Goal: Information Seeking & Learning: Learn about a topic

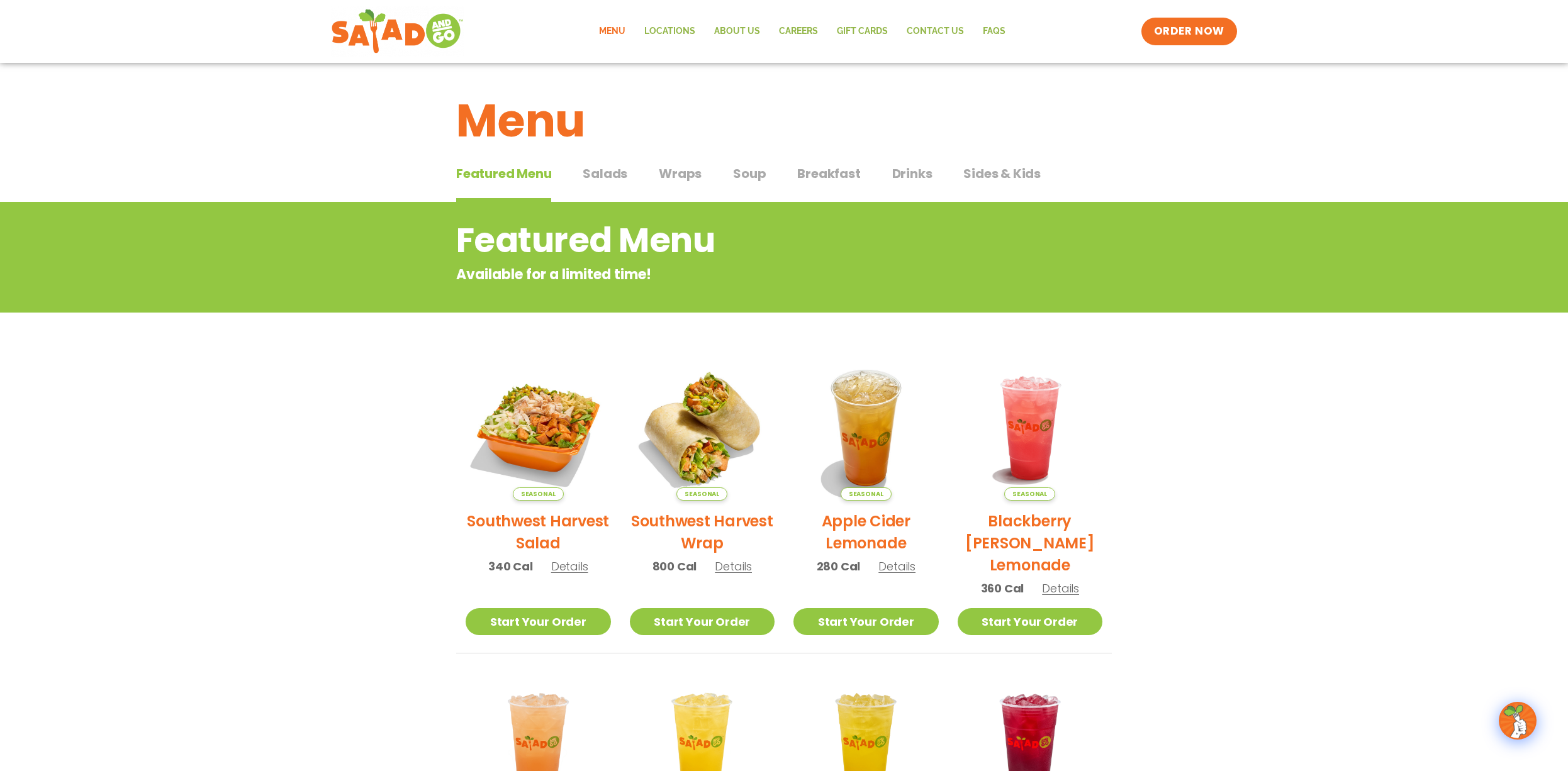
click at [682, 173] on span "Wraps" at bounding box center [680, 173] width 43 height 19
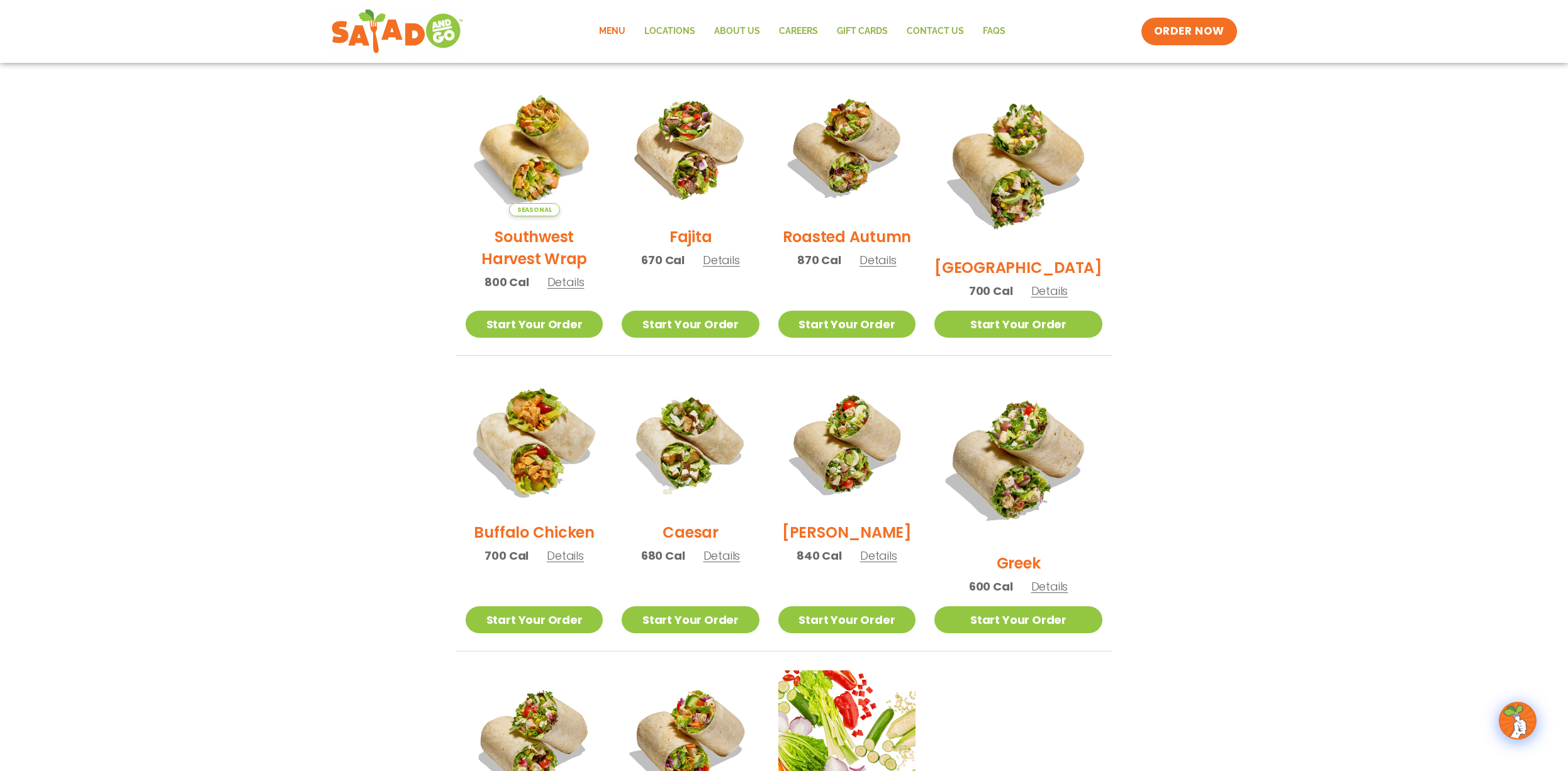
scroll to position [337, 0]
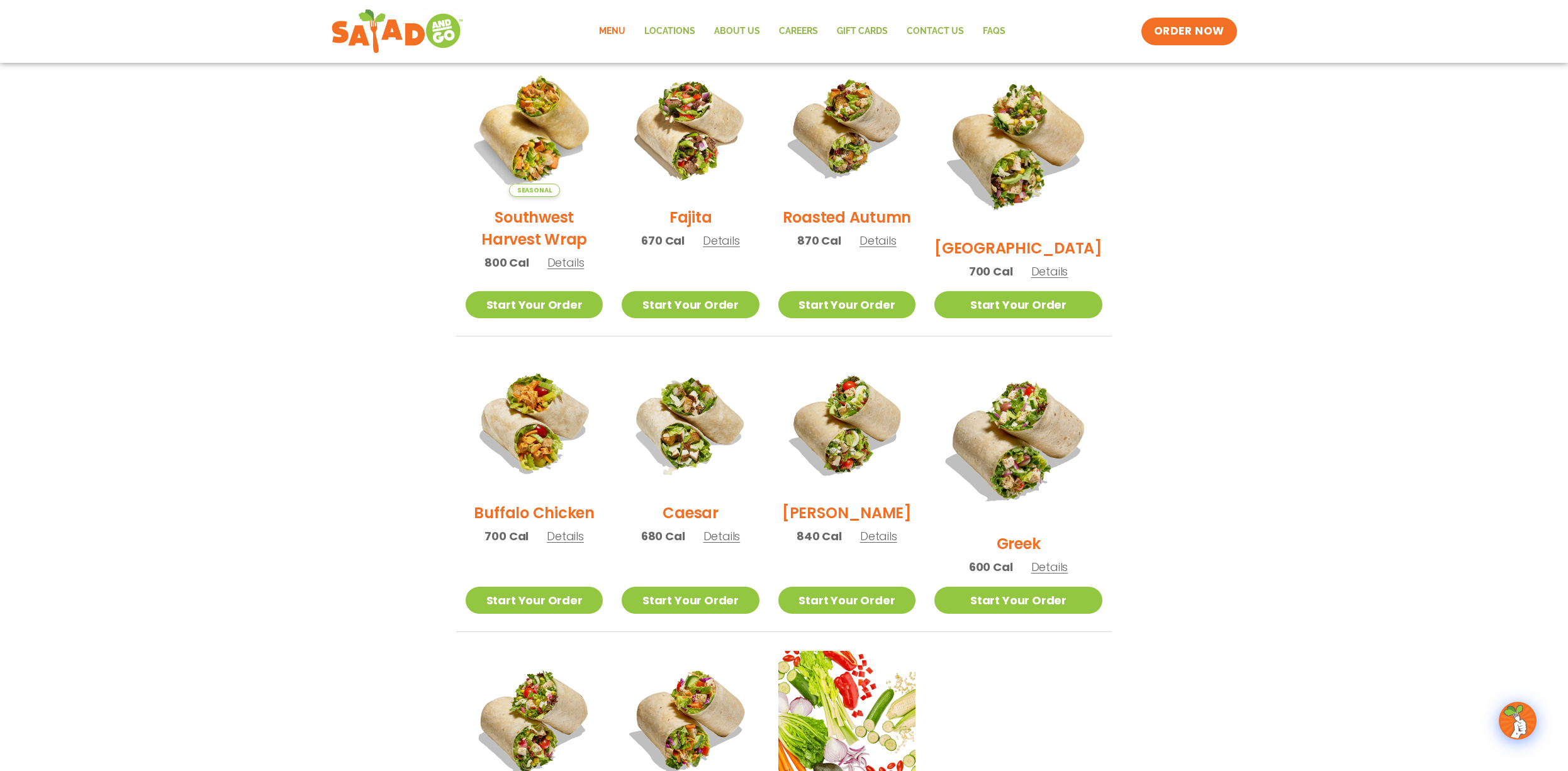
click at [866, 226] on h2 "Roasted Autumn" at bounding box center [847, 217] width 129 height 22
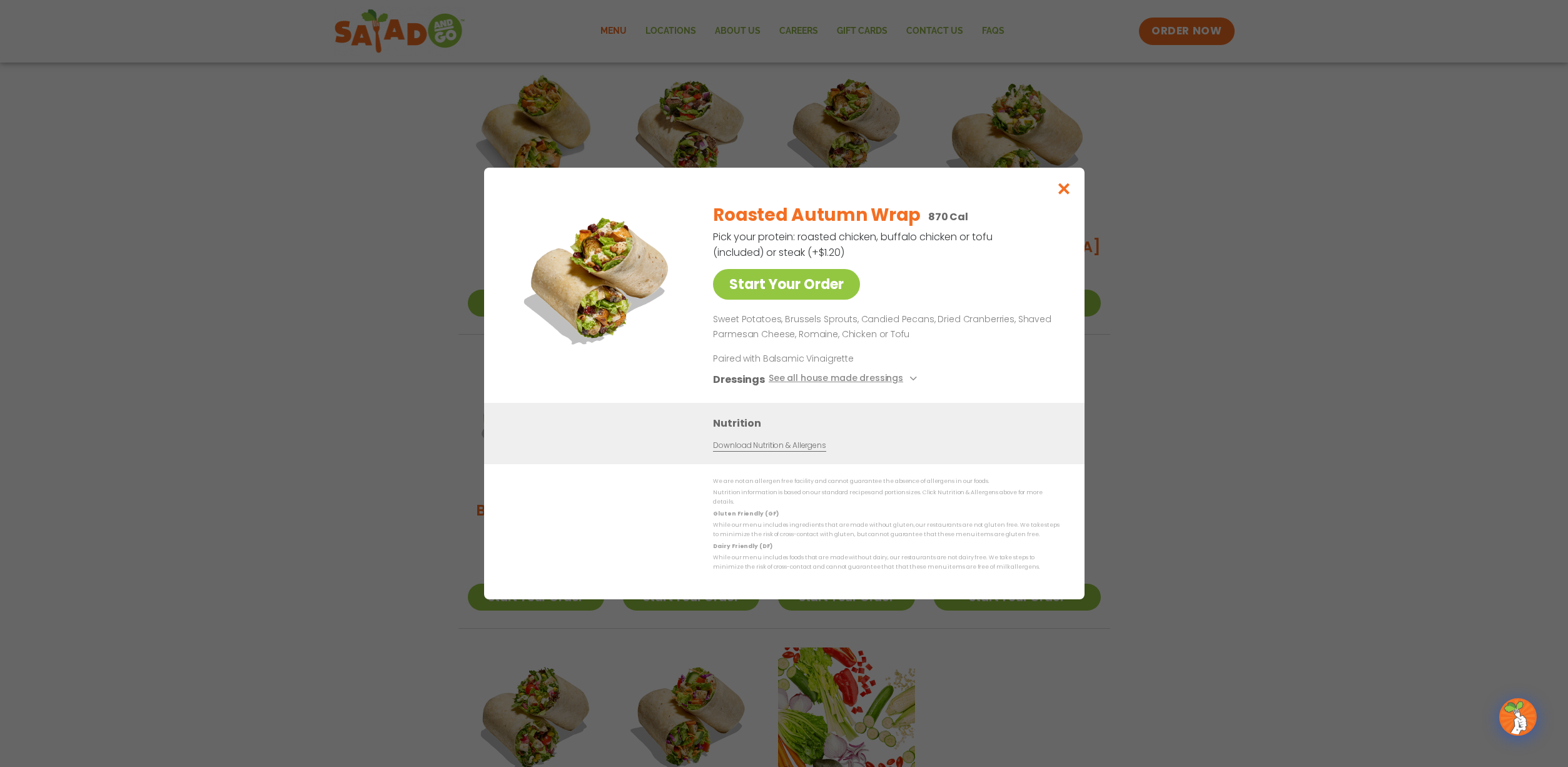
click at [1062, 193] on icon "Close modal" at bounding box center [1063, 189] width 16 height 13
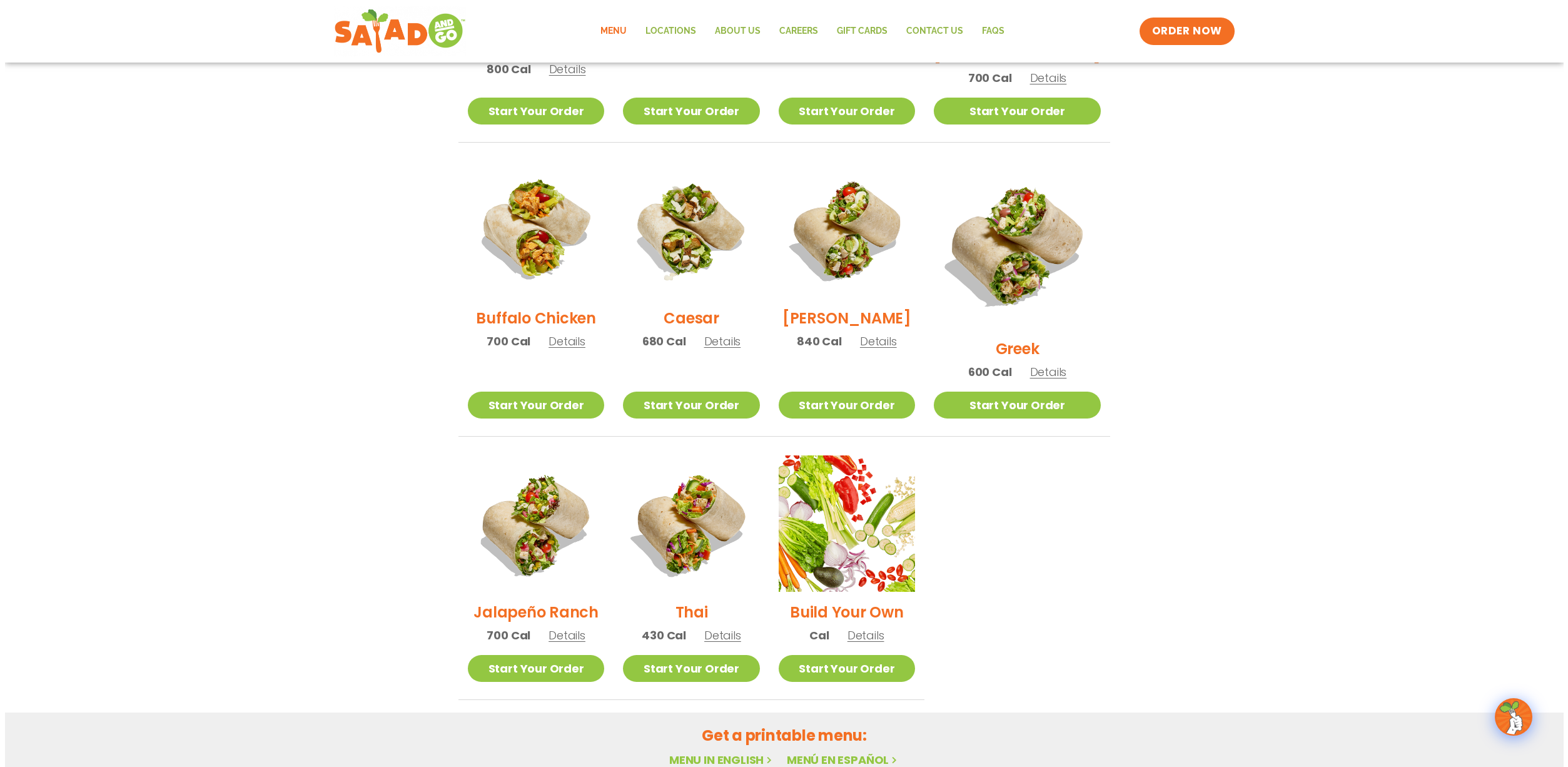
scroll to position [582, 0]
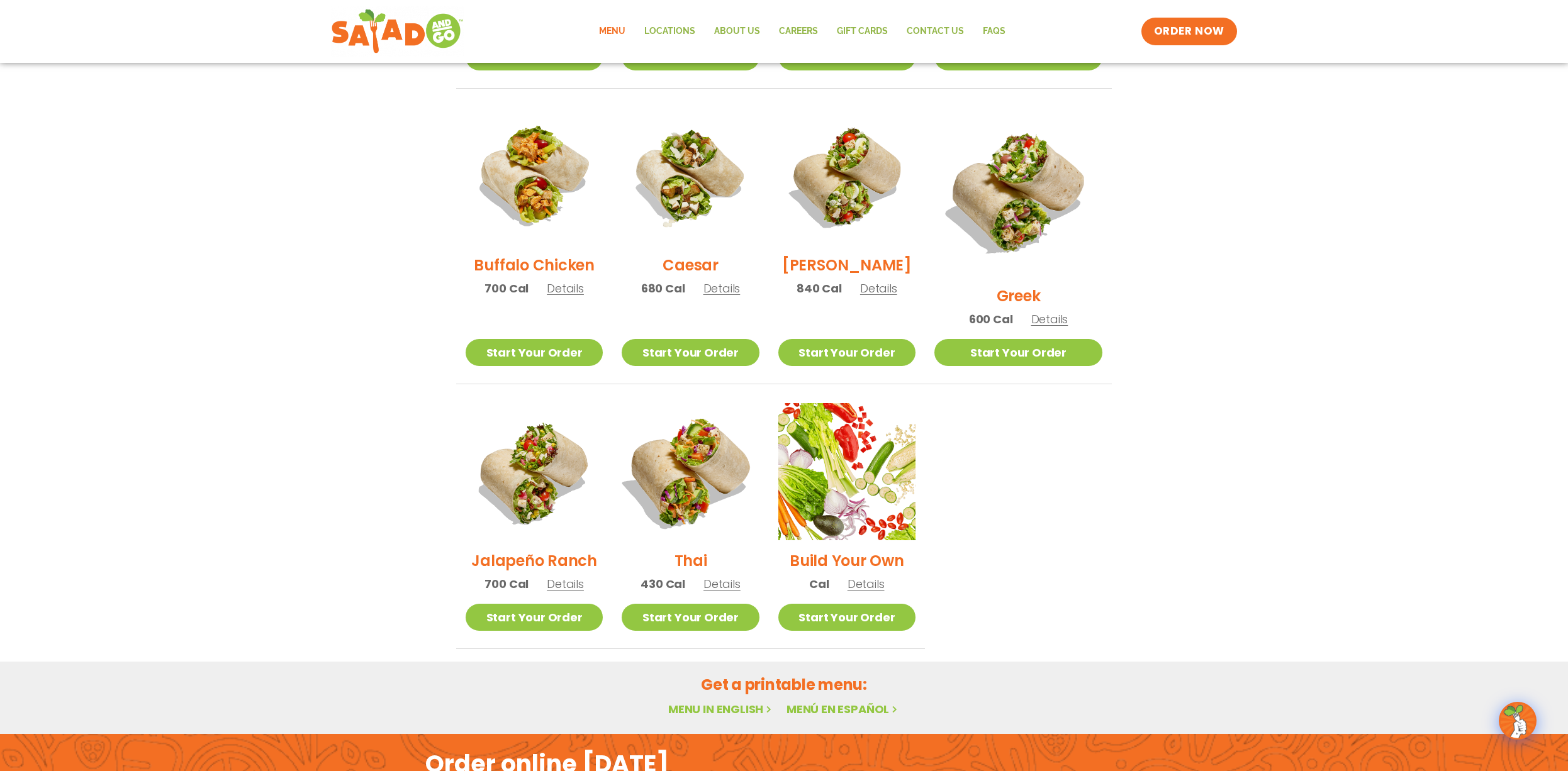
click at [694, 473] on img at bounding box center [690, 471] width 161 height 161
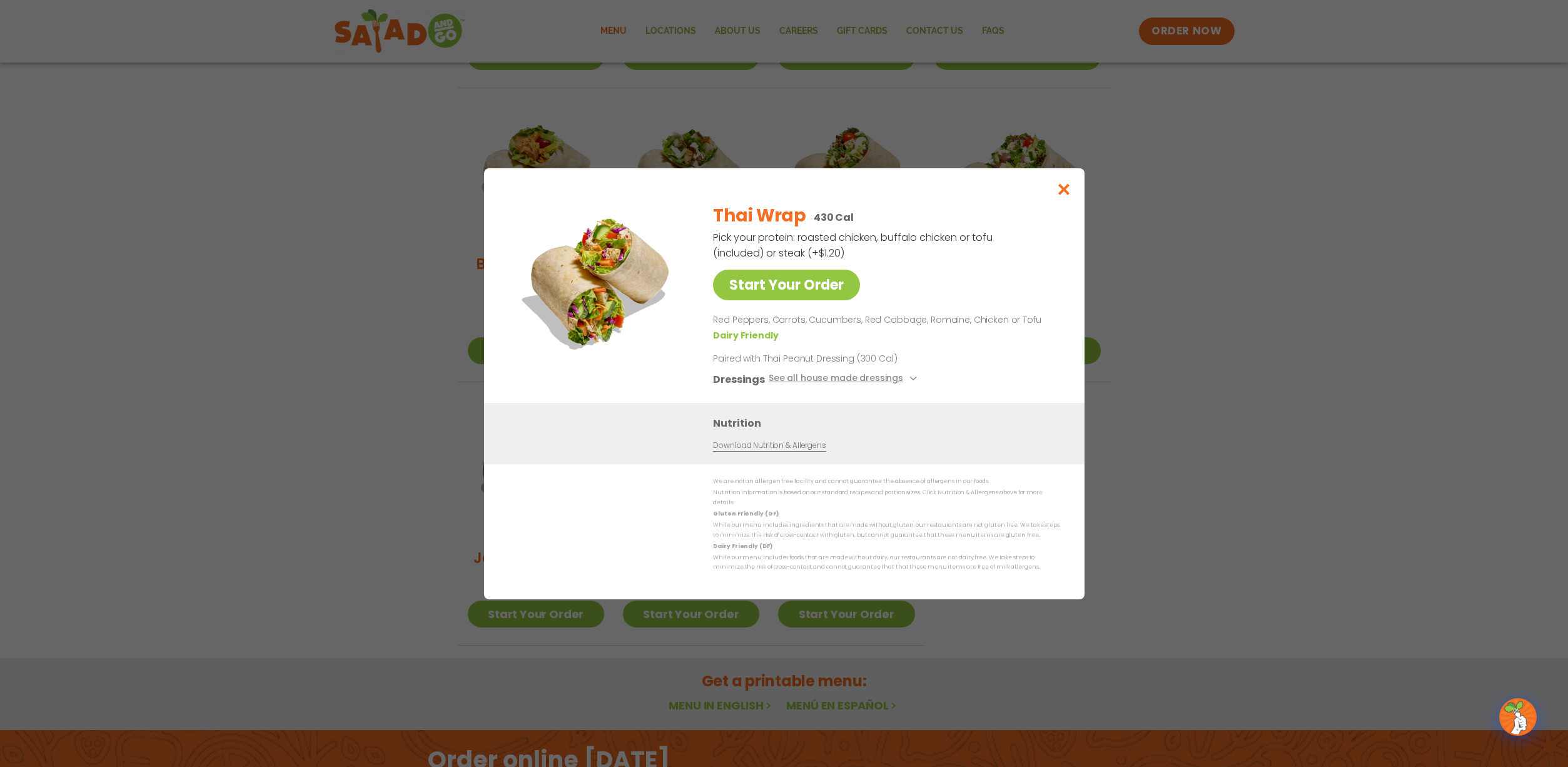
click at [1061, 193] on icon "Close modal" at bounding box center [1063, 189] width 16 height 13
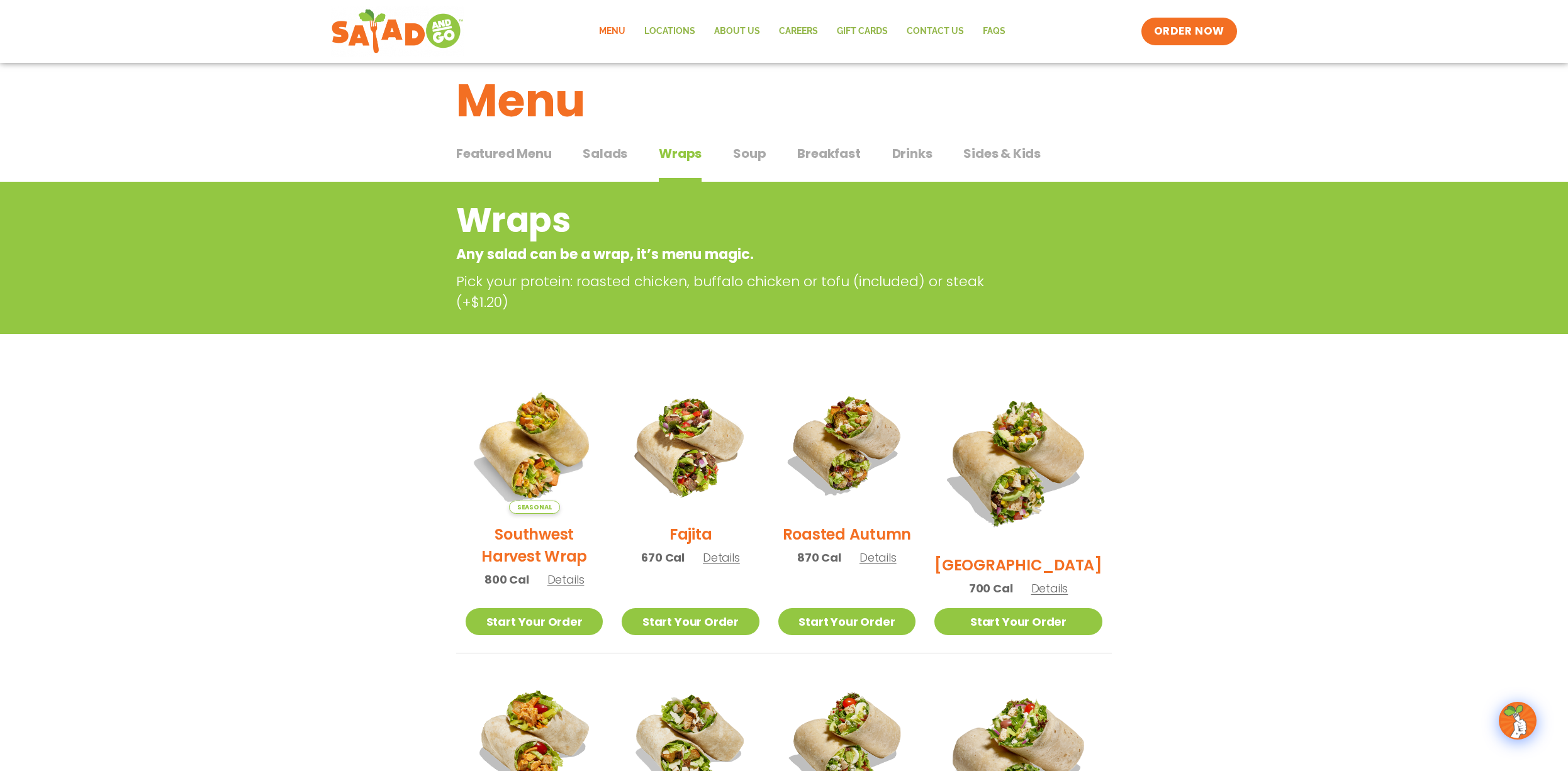
scroll to position [28, 0]
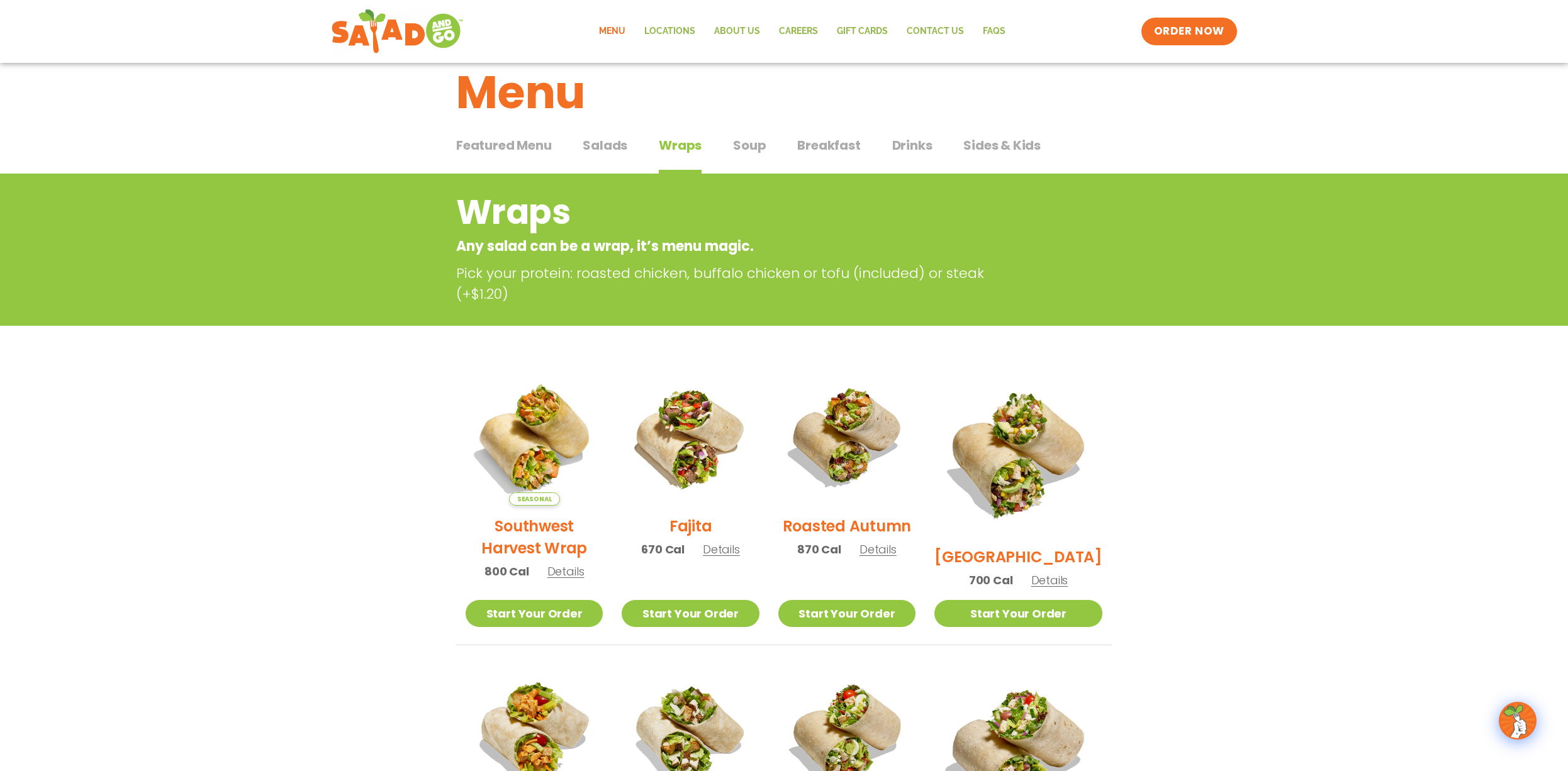
click at [741, 141] on span "Soup" at bounding box center [750, 145] width 33 height 19
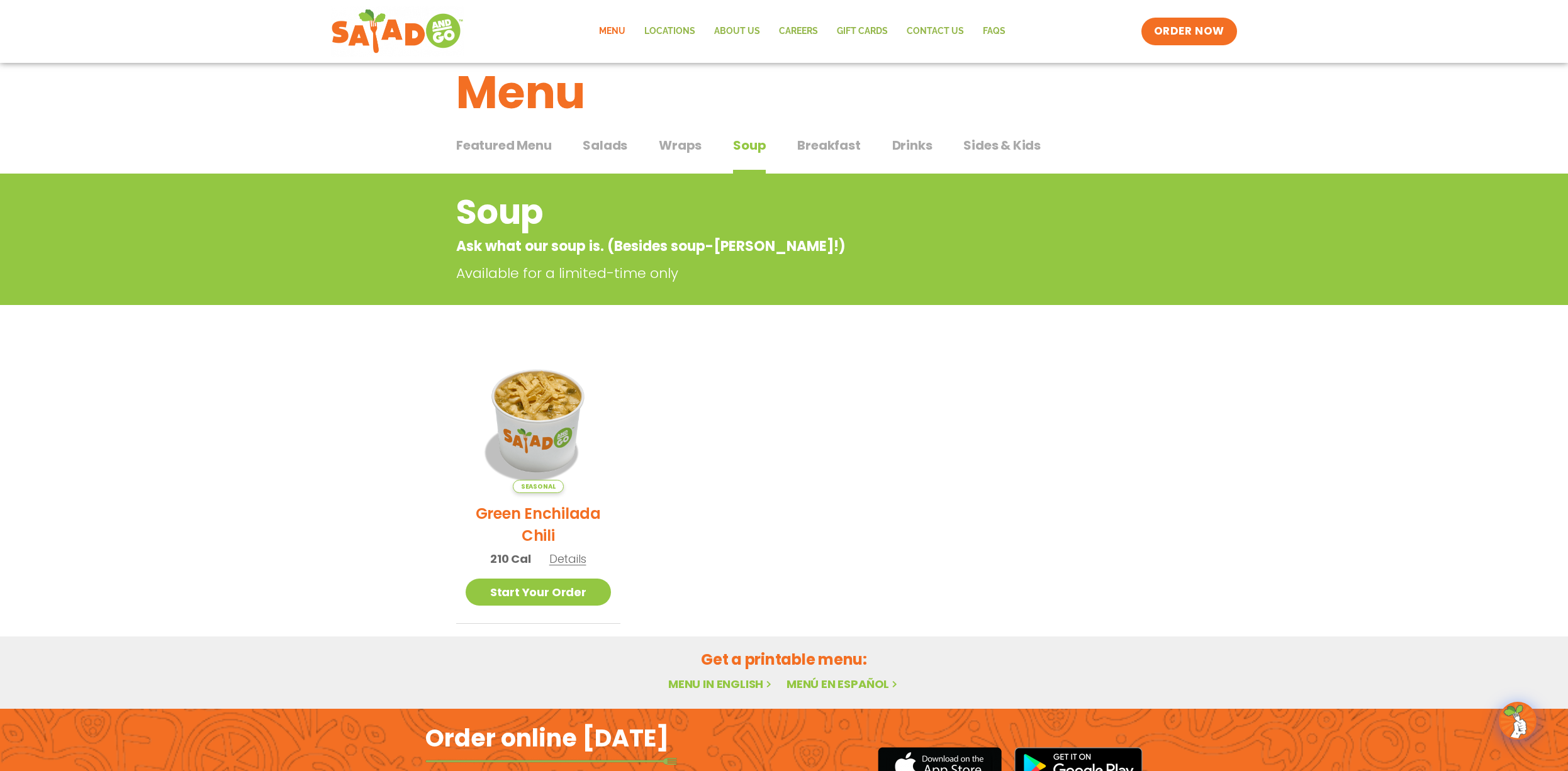
click at [598, 142] on span "Salads" at bounding box center [605, 145] width 45 height 19
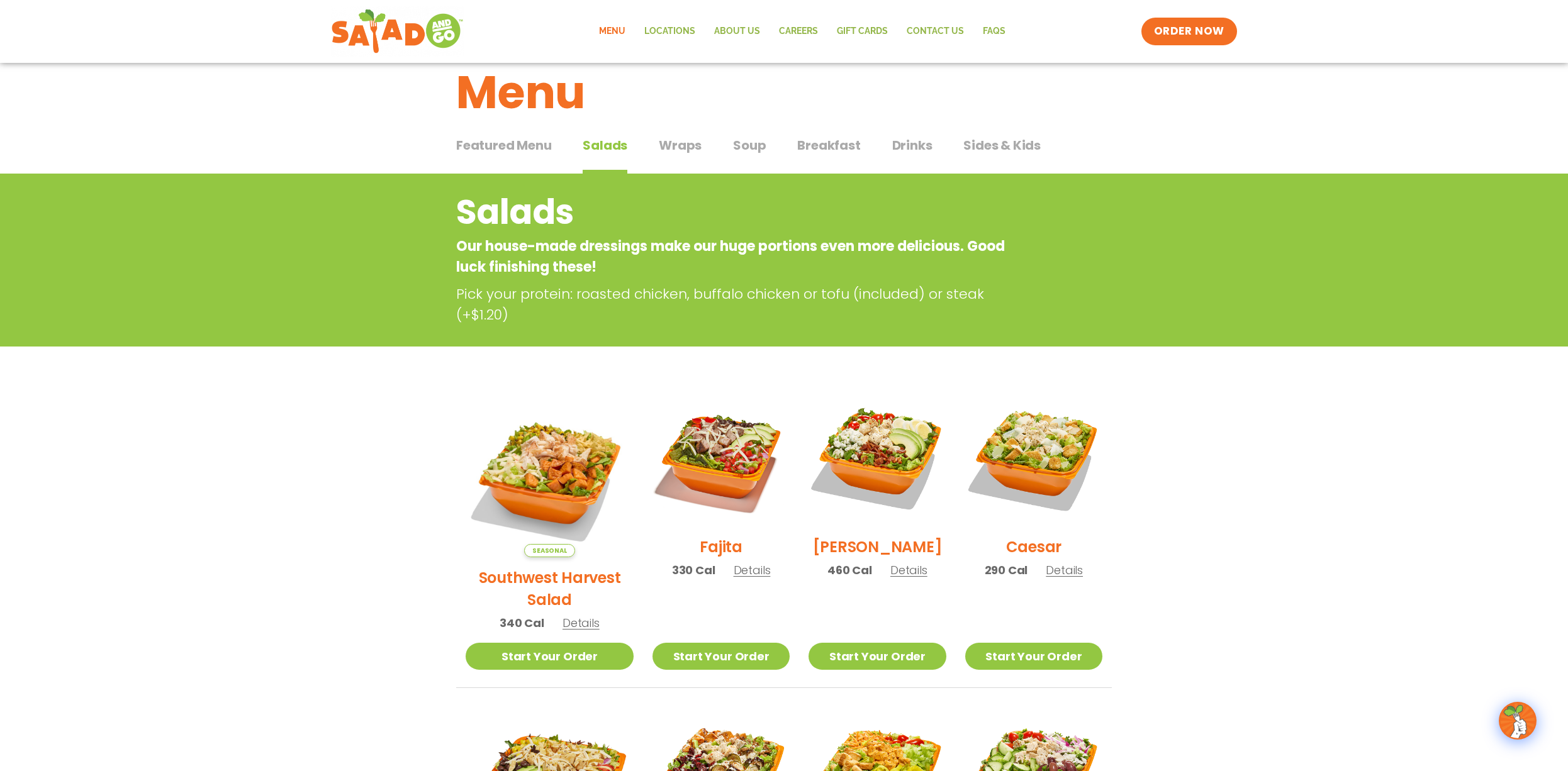
click at [532, 144] on span "Featured Menu" at bounding box center [504, 145] width 95 height 19
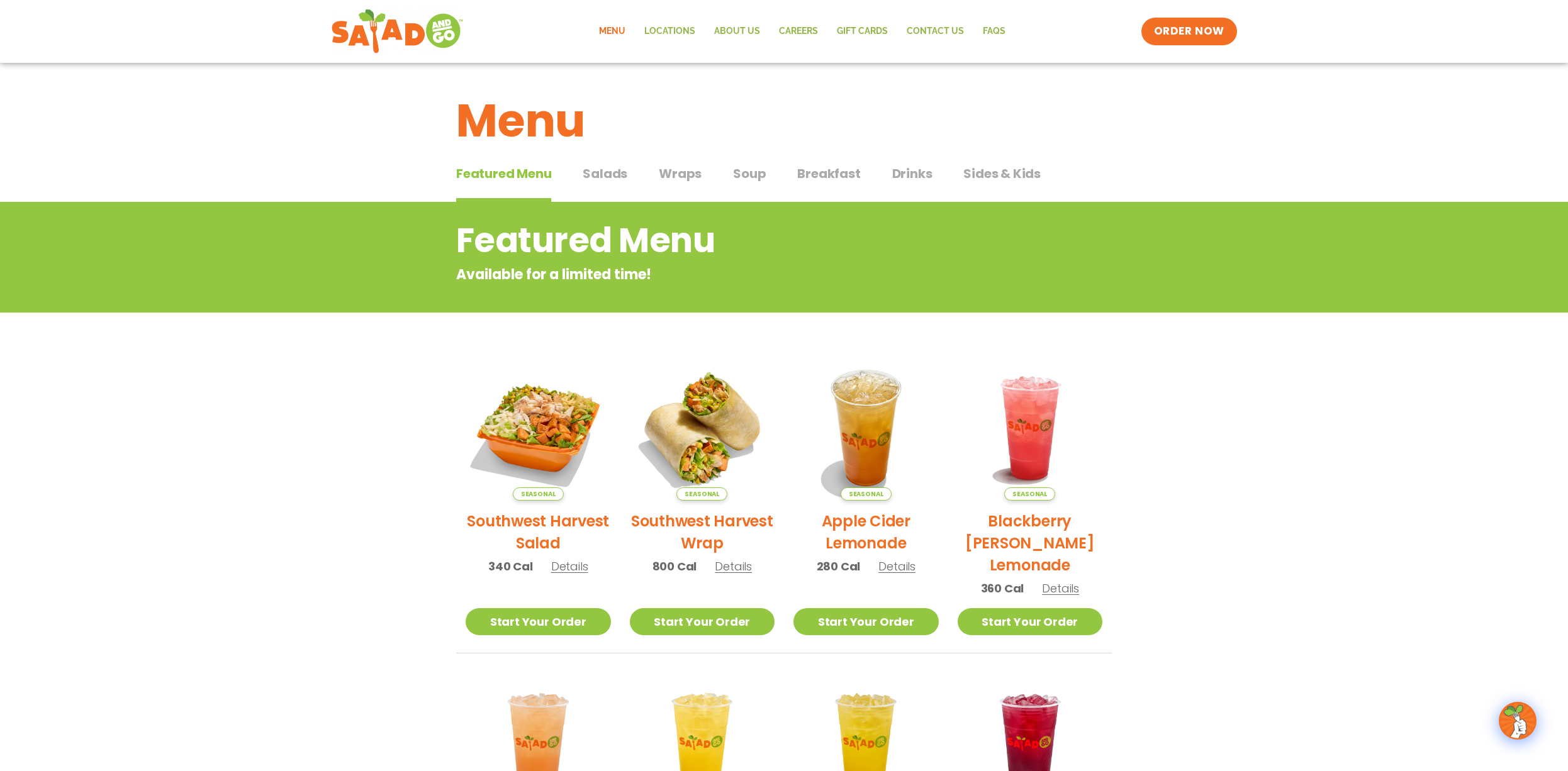
click at [612, 173] on span "Salads" at bounding box center [605, 173] width 45 height 19
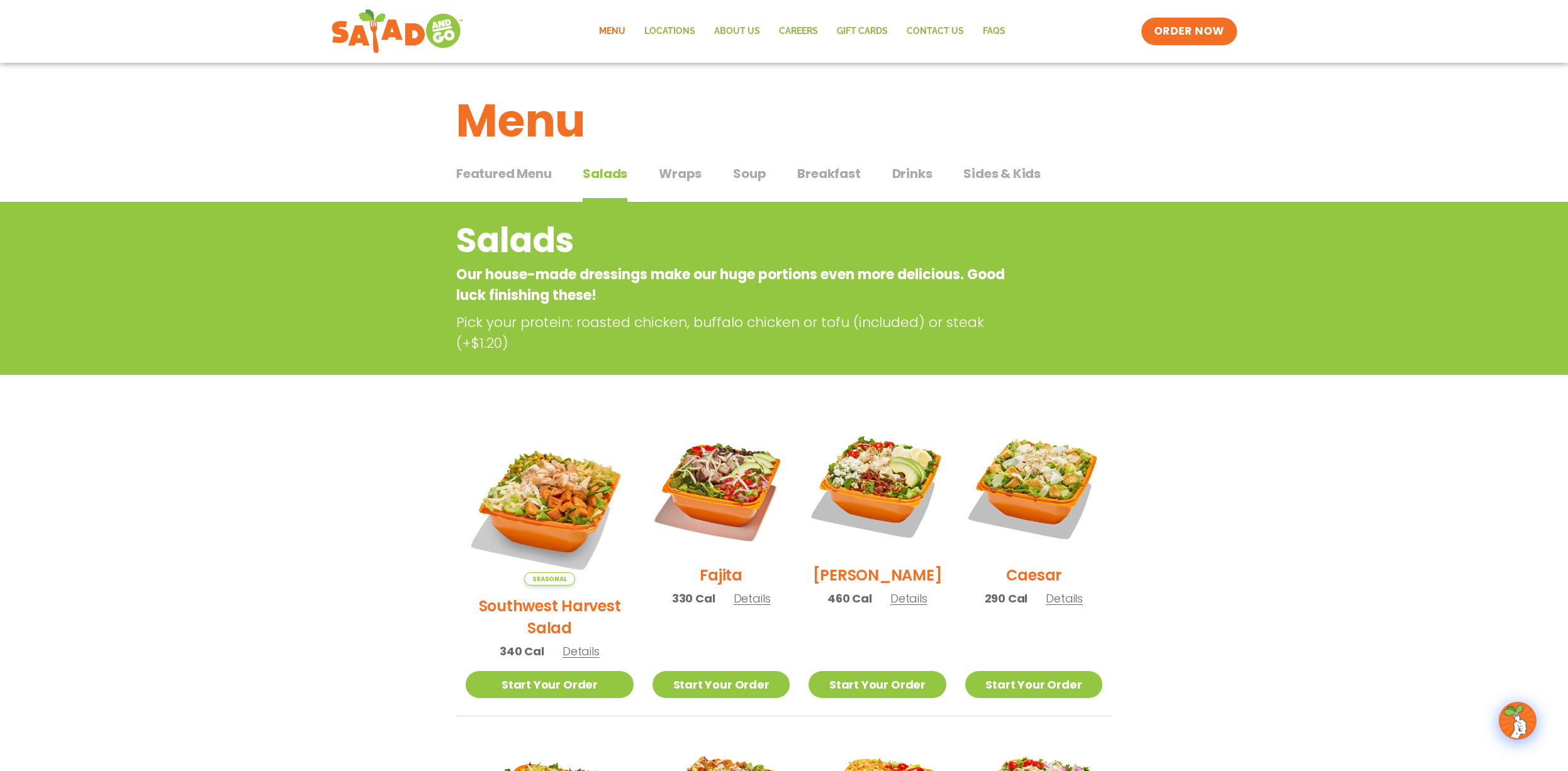
click at [677, 176] on span "Wraps" at bounding box center [680, 173] width 43 height 19
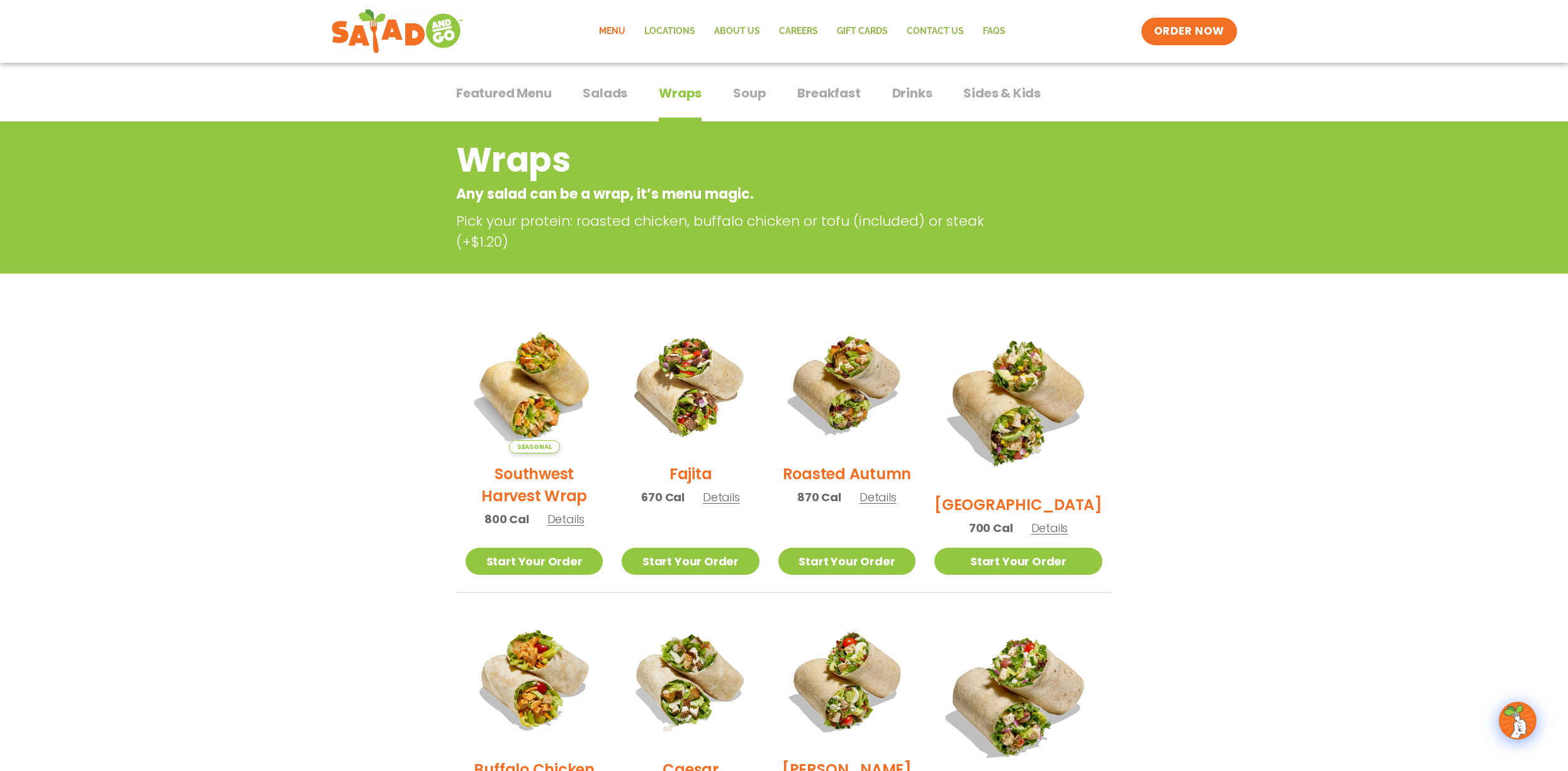
scroll to position [80, 0]
